Goal: Check status: Check status

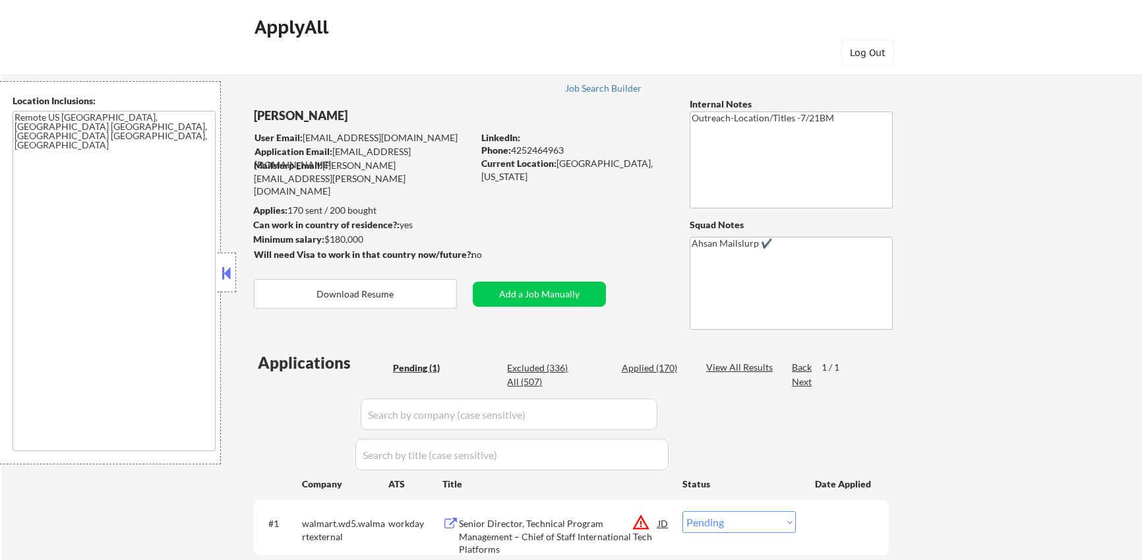
select select ""pending""
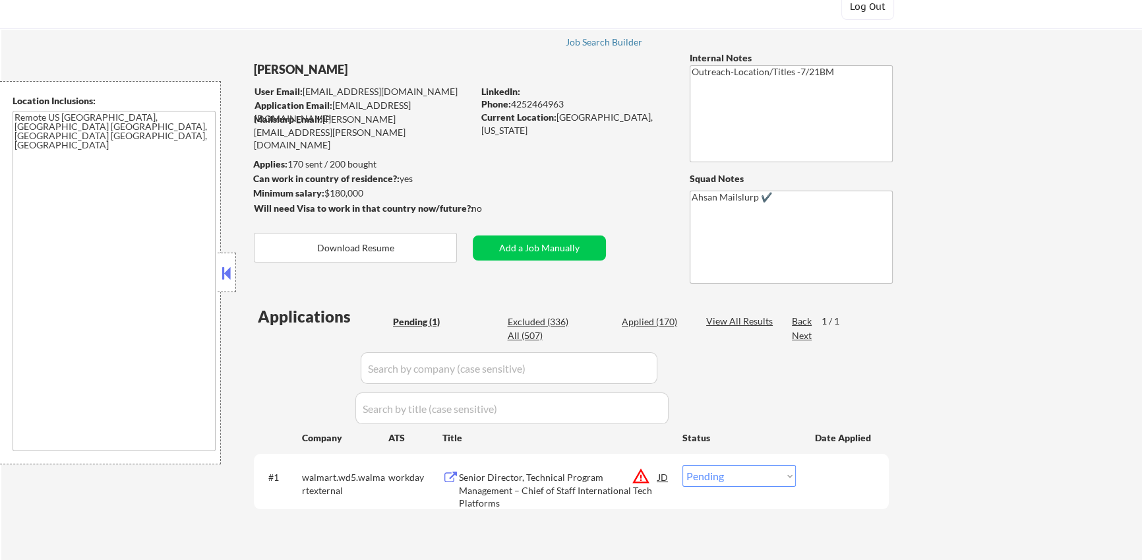
scroll to position [120, 0]
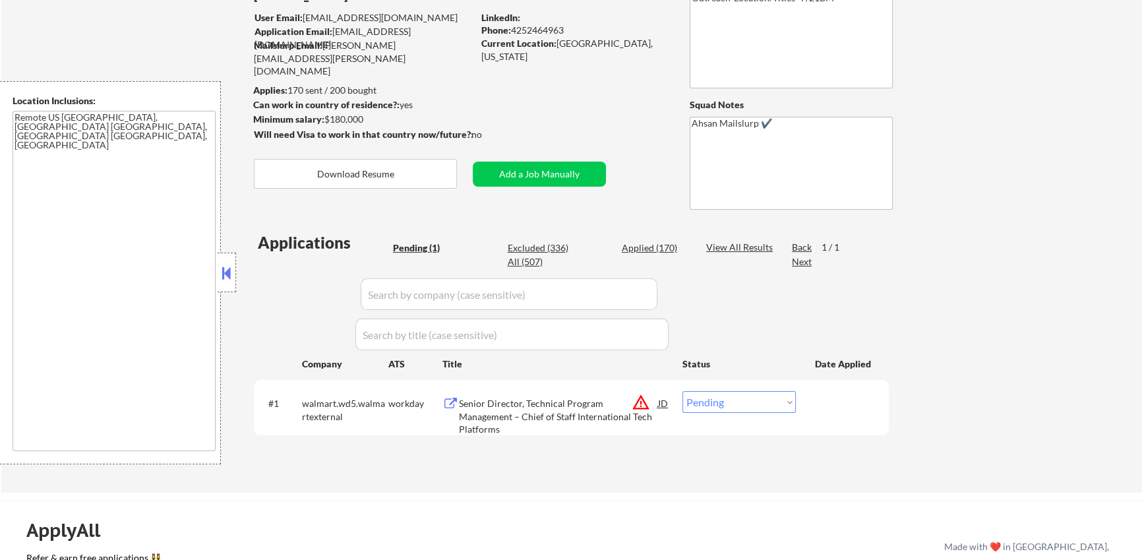
click at [651, 247] on div "Applied (170)" at bounding box center [655, 247] width 66 height 13
select select ""applied""
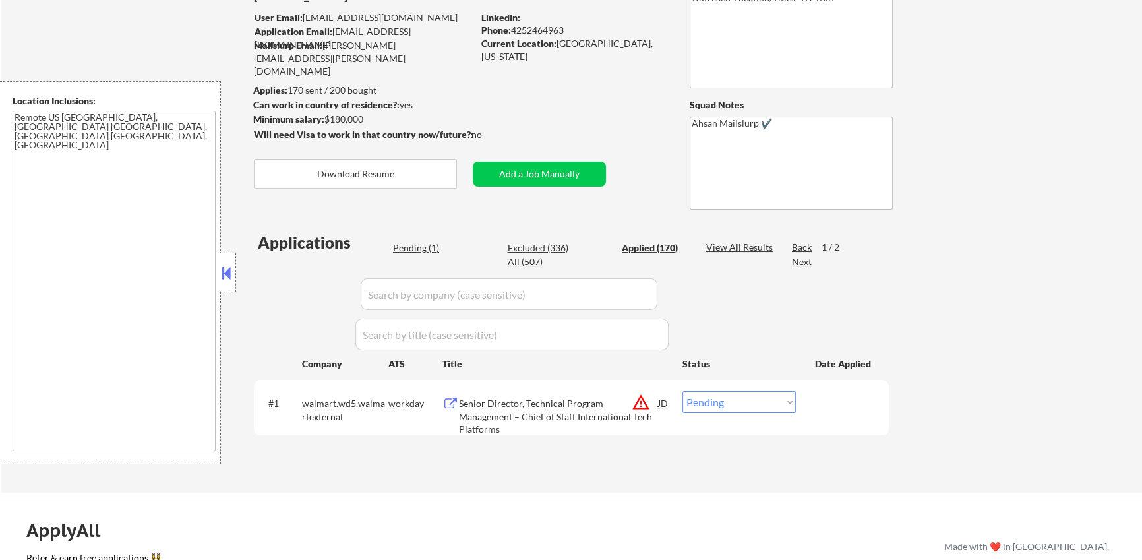
select select ""applied""
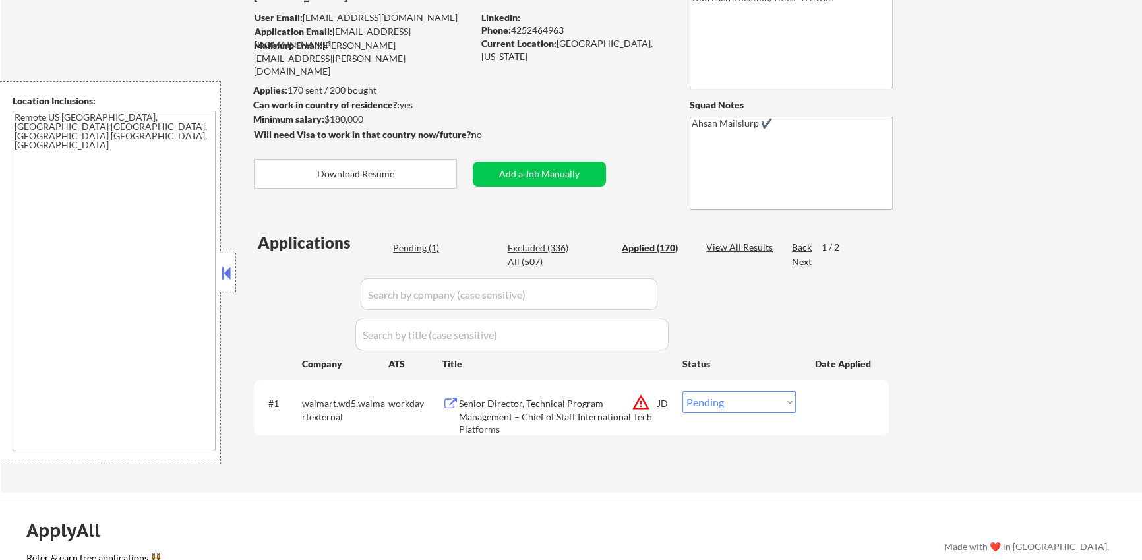
select select ""applied""
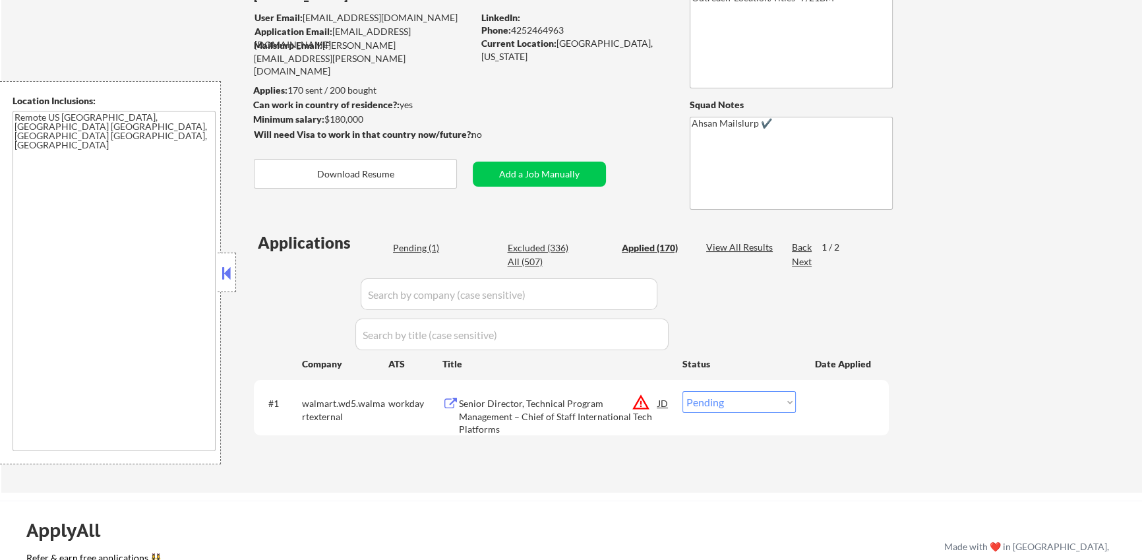
select select ""applied""
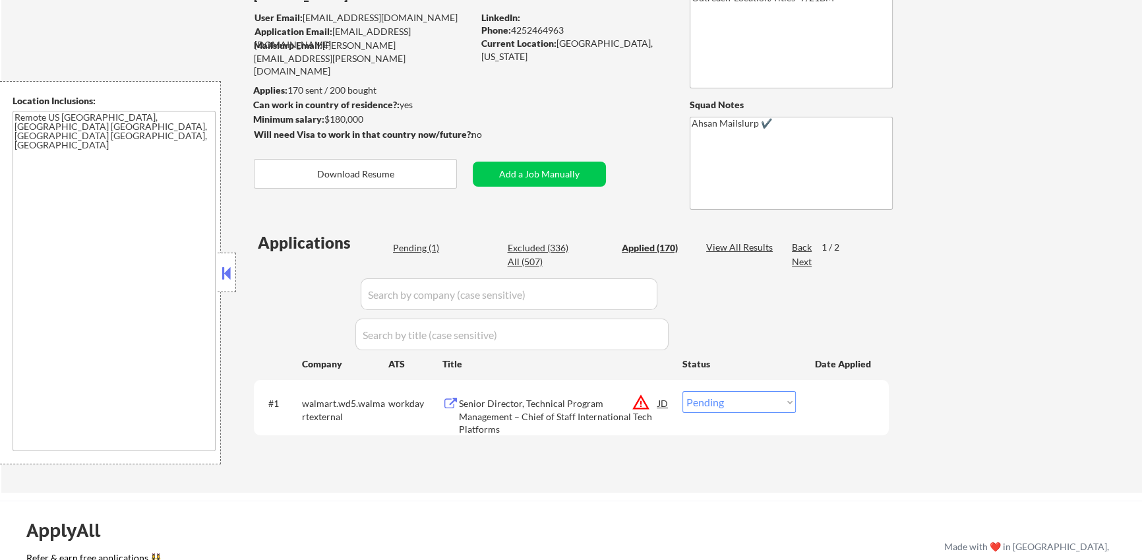
select select ""applied""
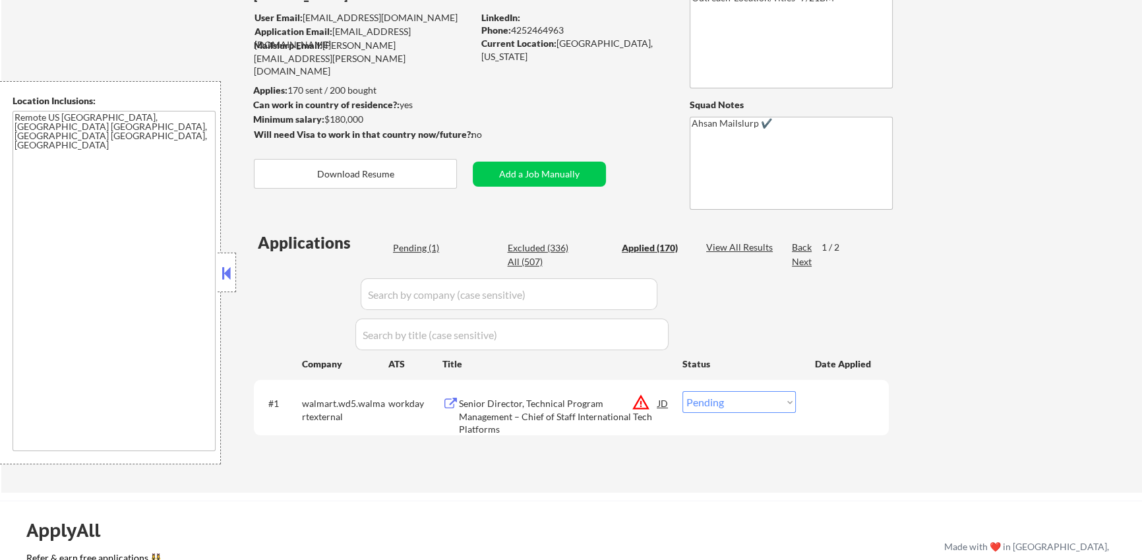
select select ""applied""
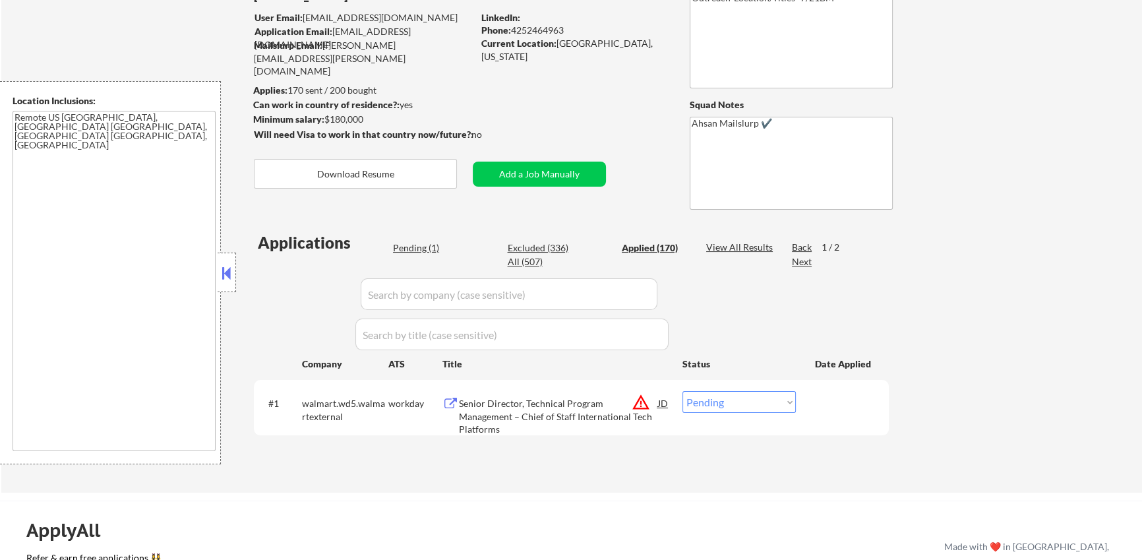
select select ""applied""
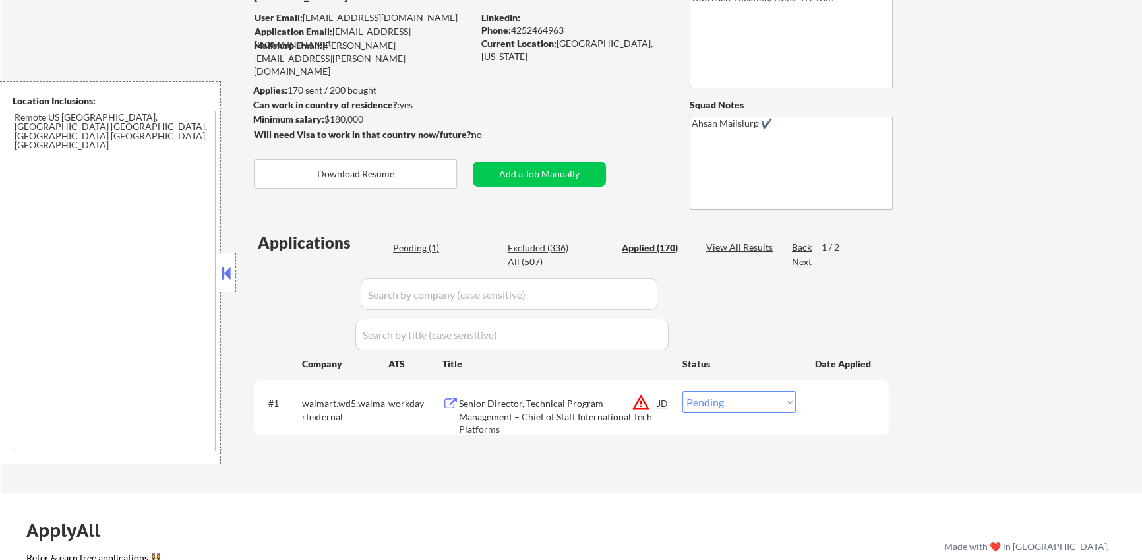
select select ""applied""
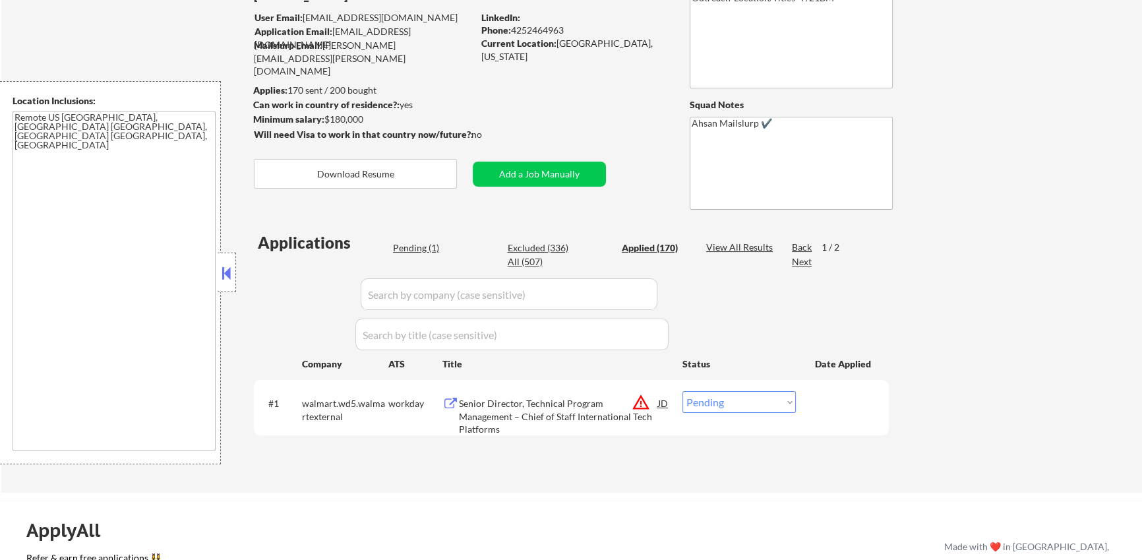
select select ""applied""
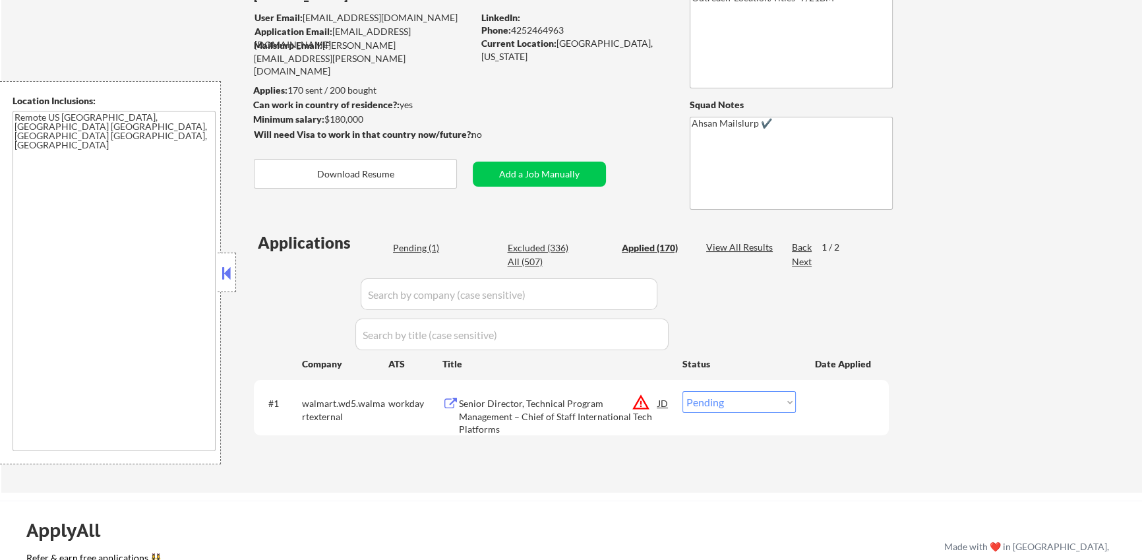
select select ""applied""
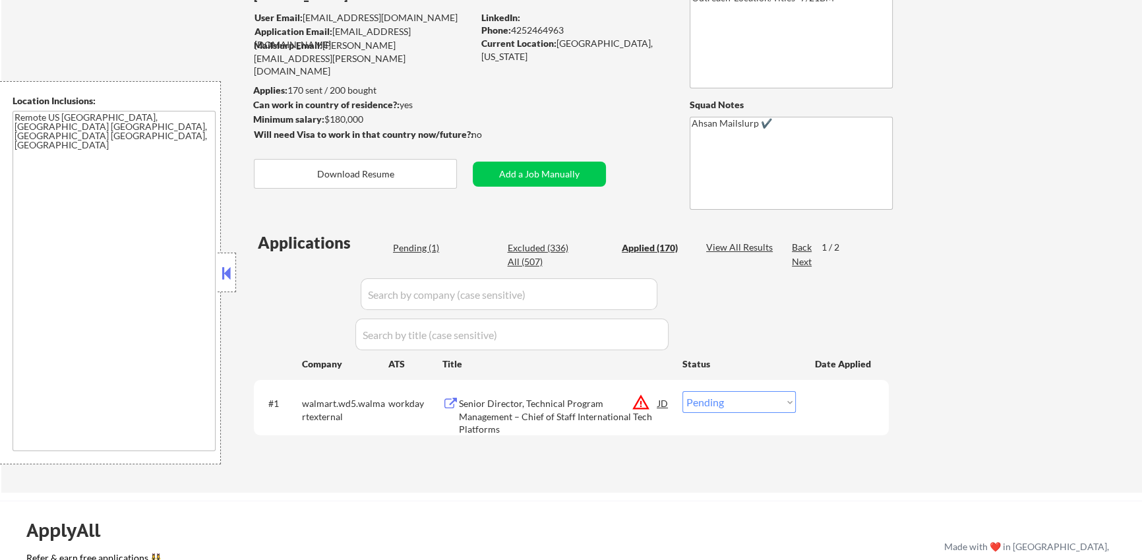
select select ""applied""
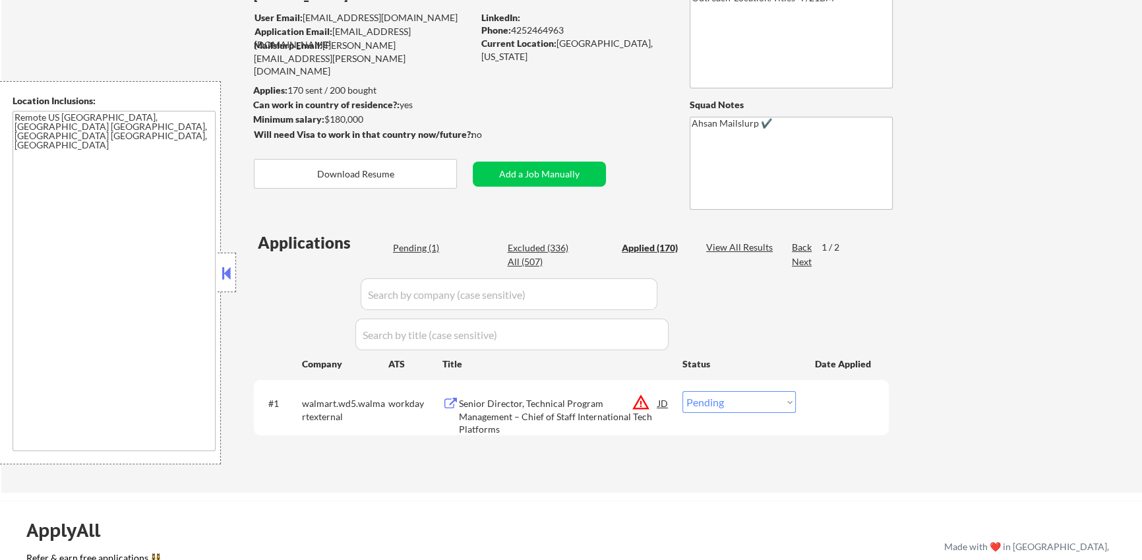
select select ""applied""
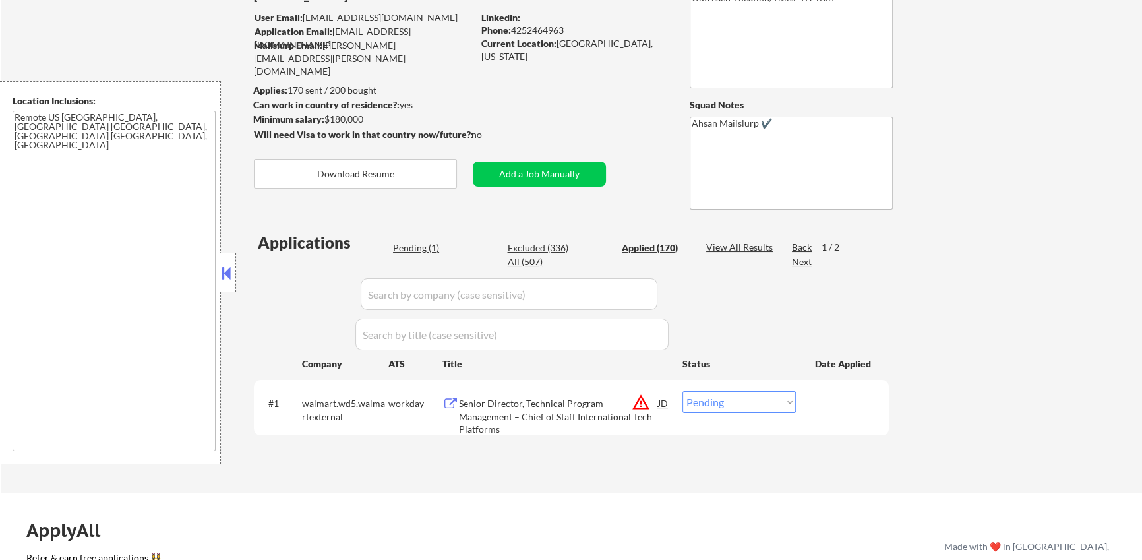
select select ""applied""
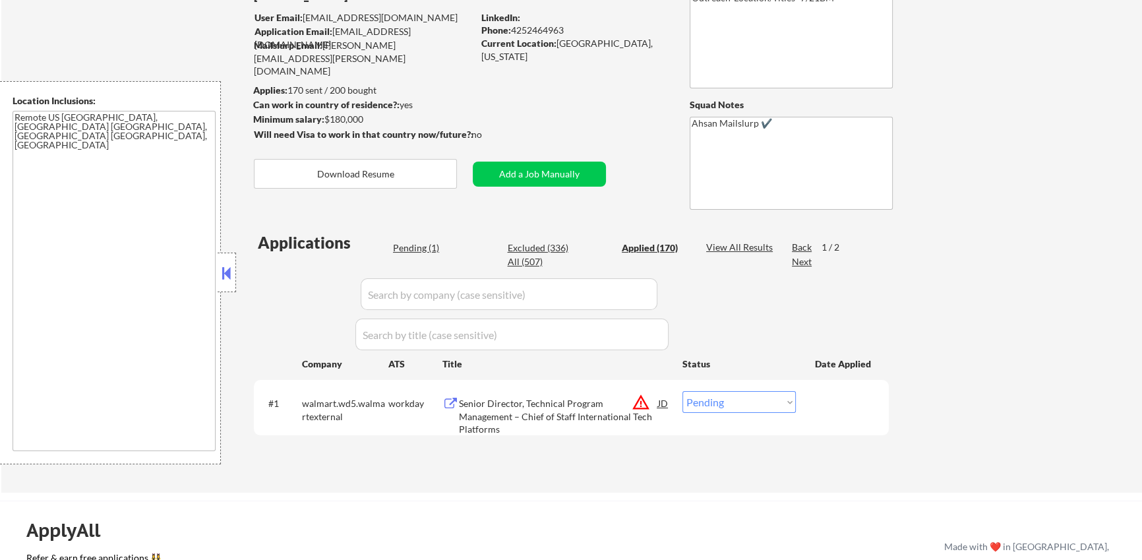
select select ""applied""
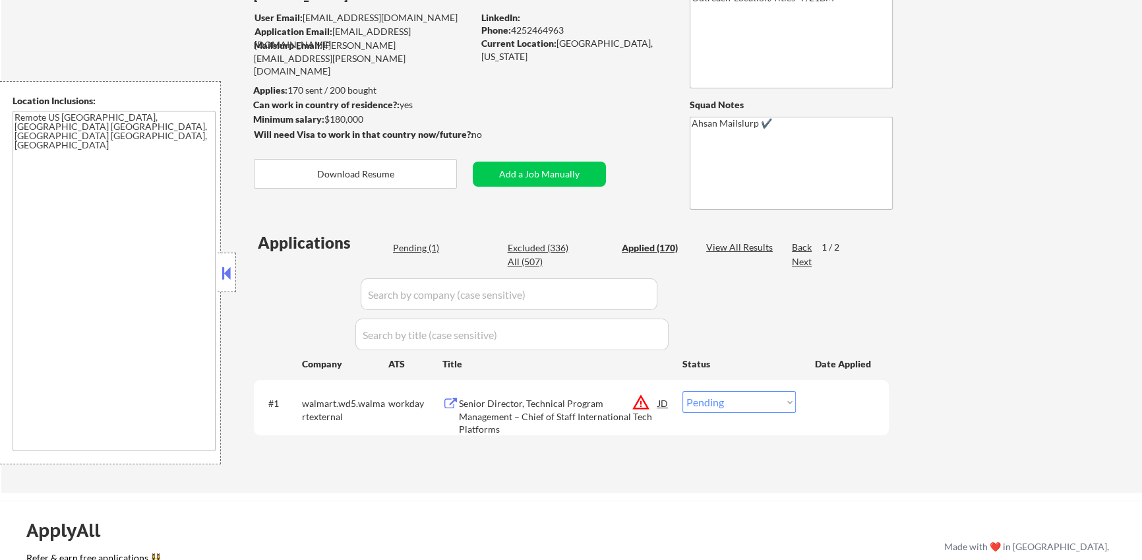
select select ""applied""
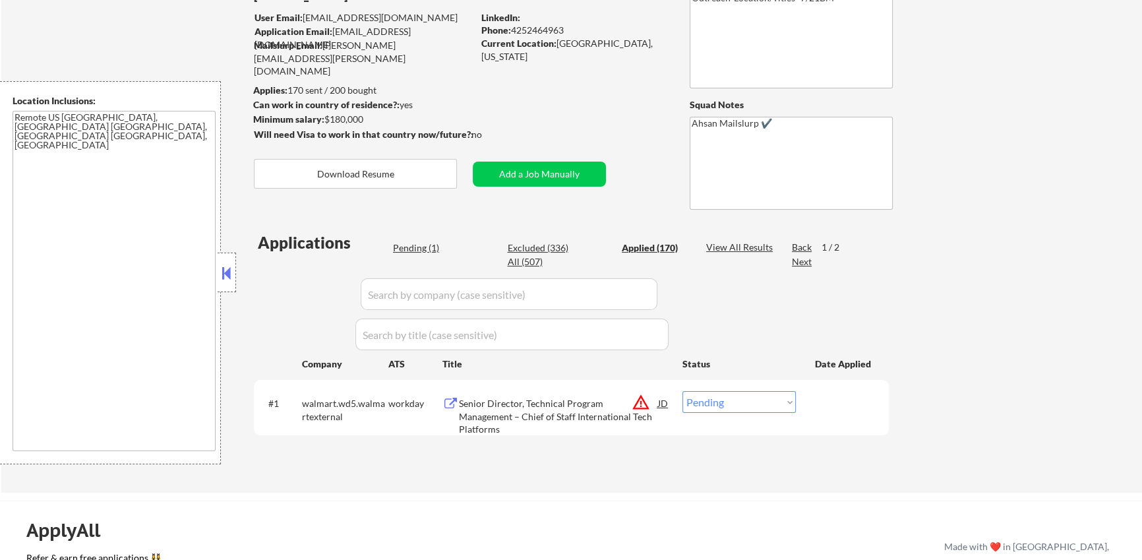
select select ""applied""
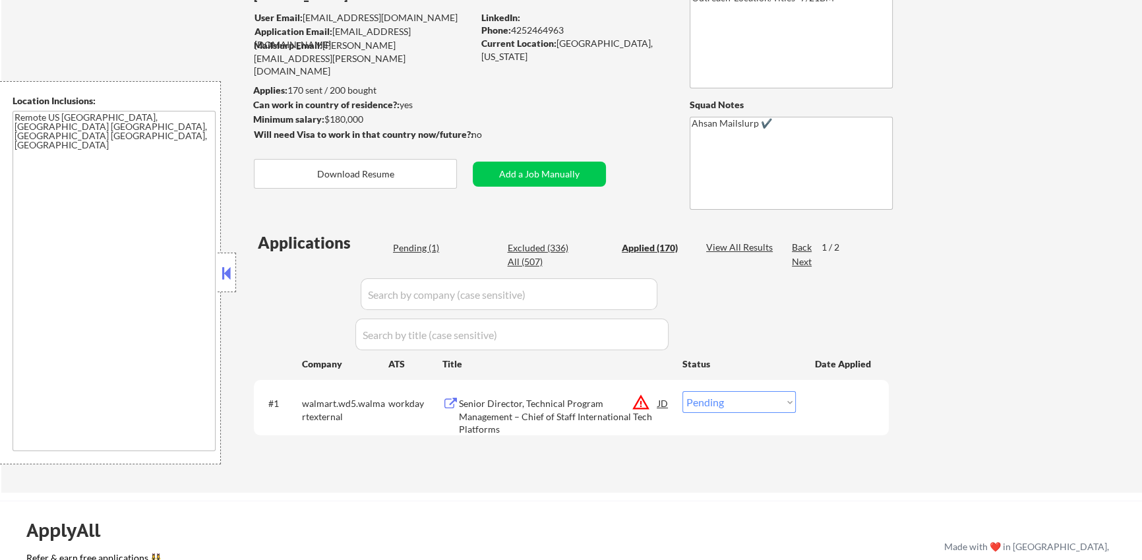
select select ""applied""
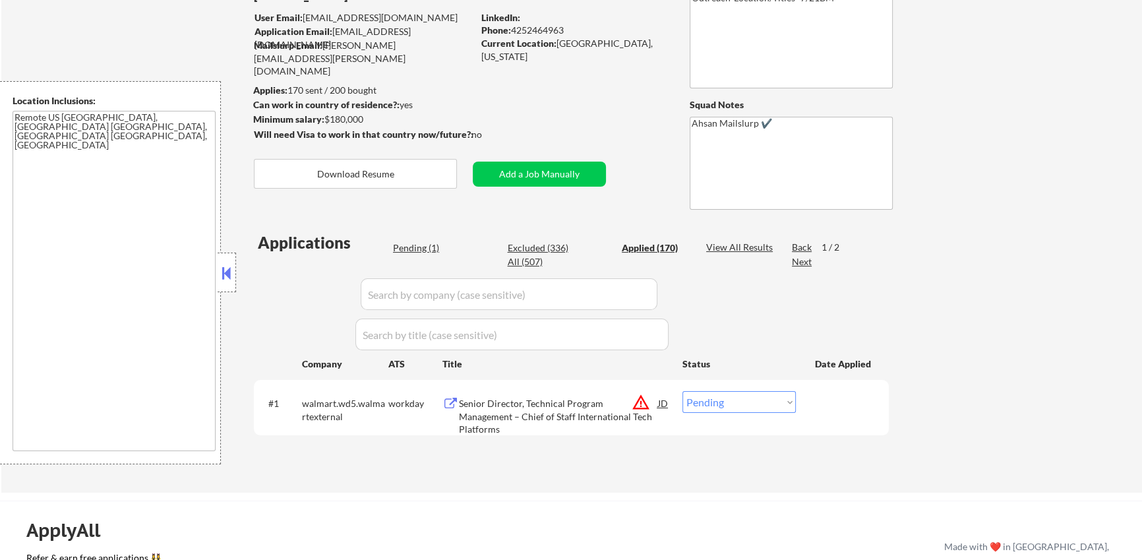
select select ""applied""
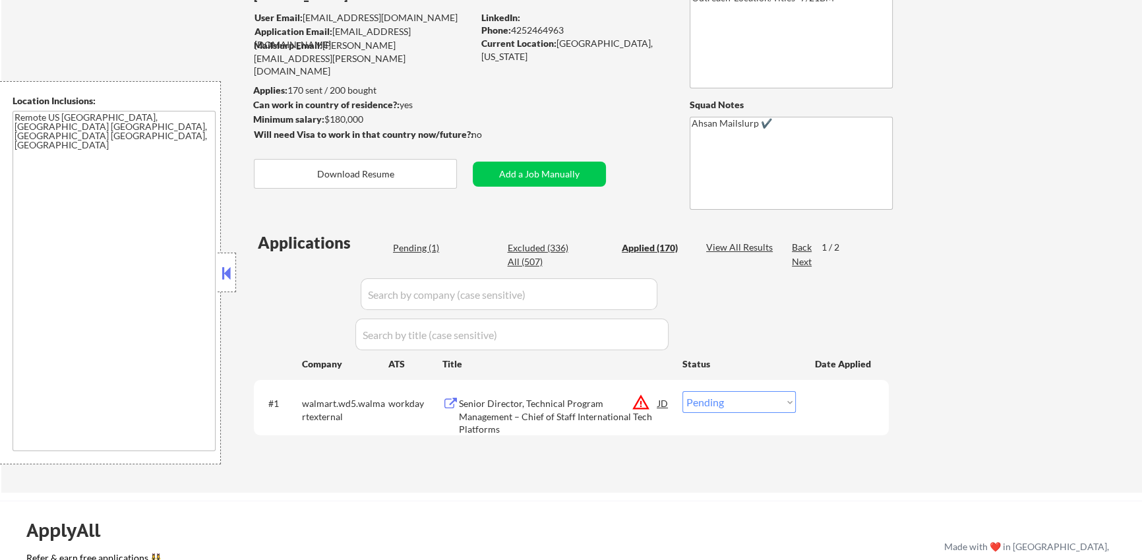
select select ""applied""
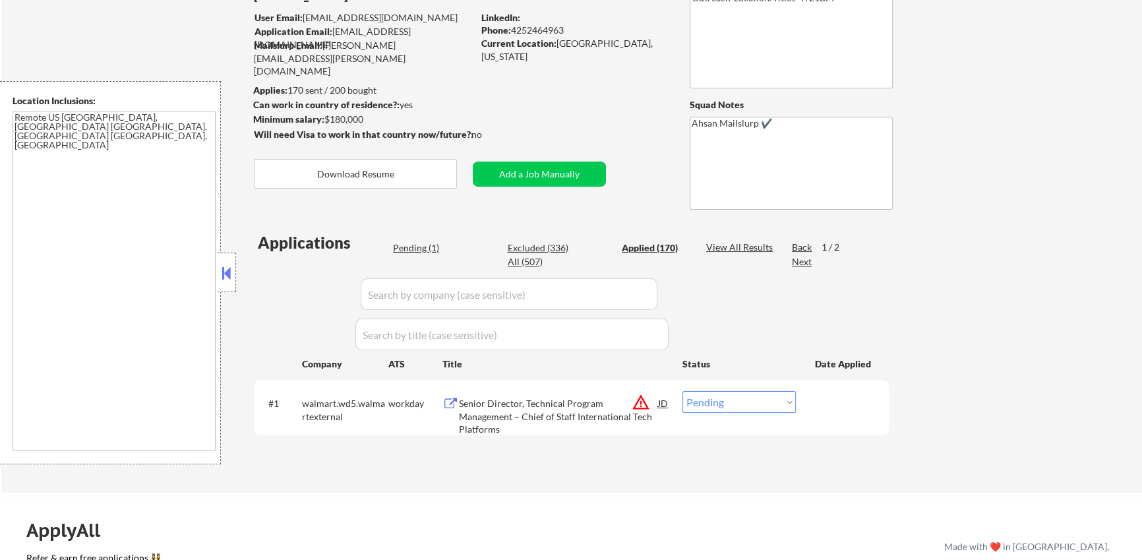
select select ""applied""
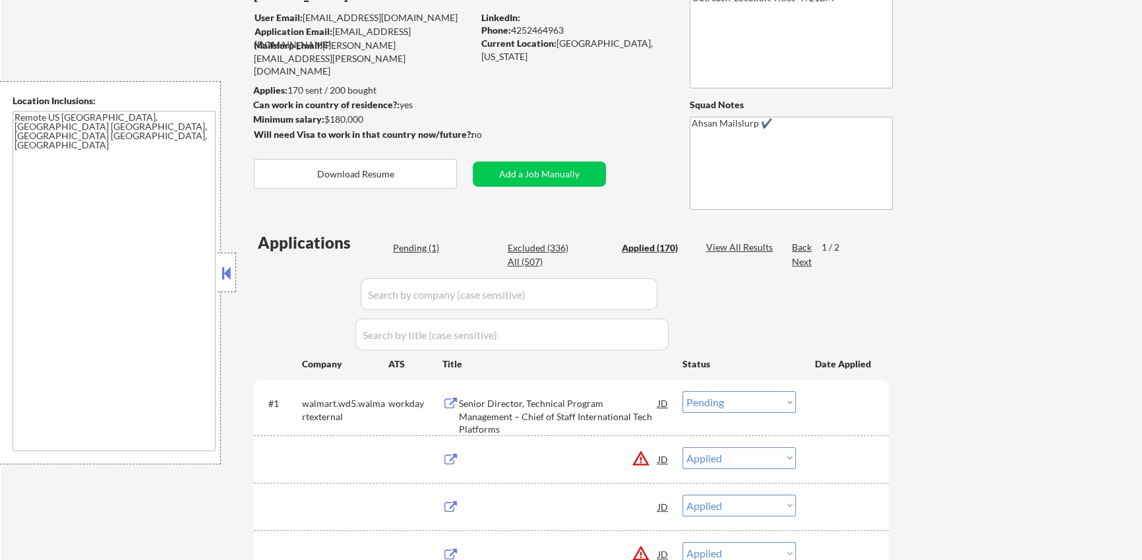
select select ""applied""
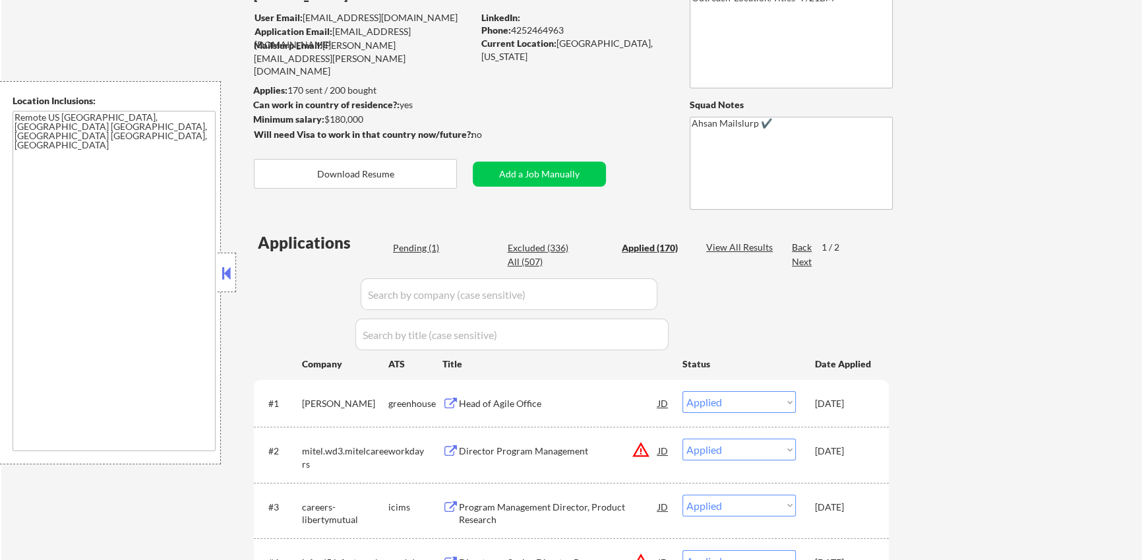
type textarea "Outreach-Location/Titles -7/21BM Follow up outreach on location/titles - 8/11 EF"
